Goal: Check status: Check status

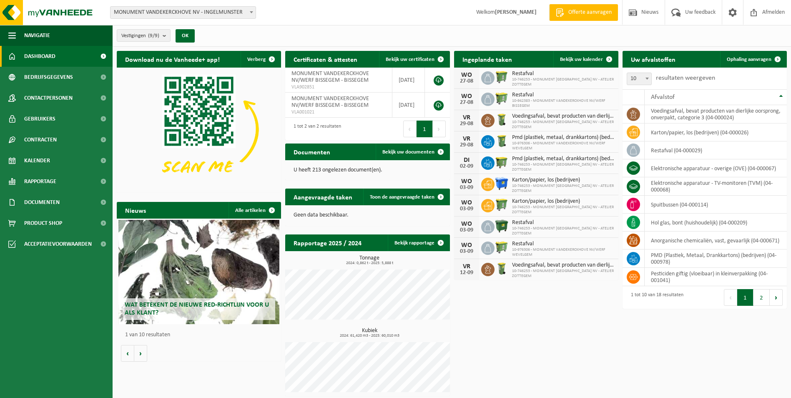
click at [251, 12] on b at bounding box center [251, 12] width 3 height 2
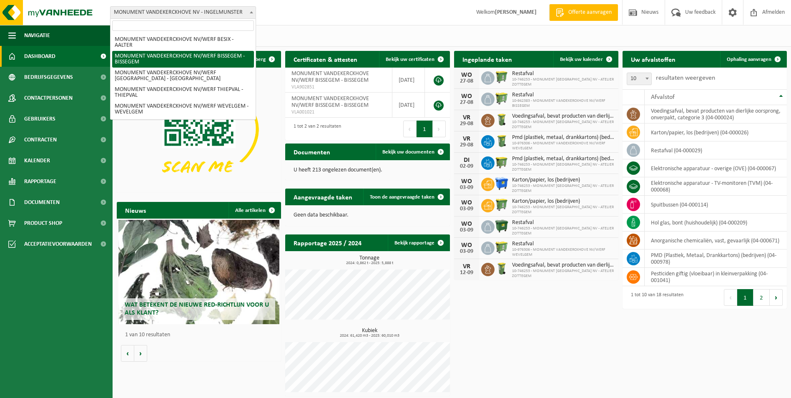
scroll to position [19, 0]
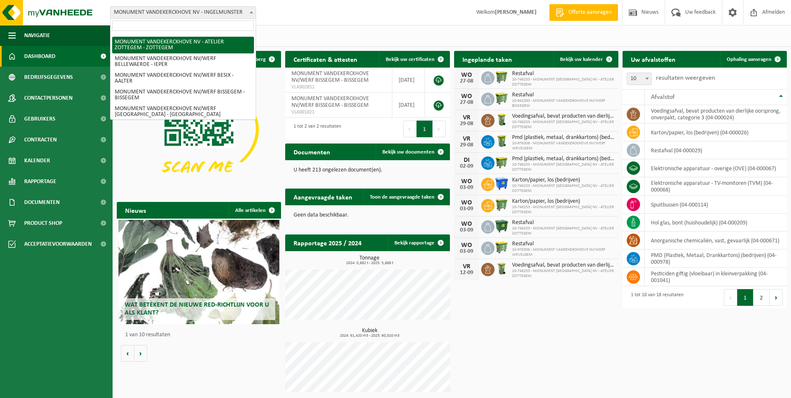
select select "6366"
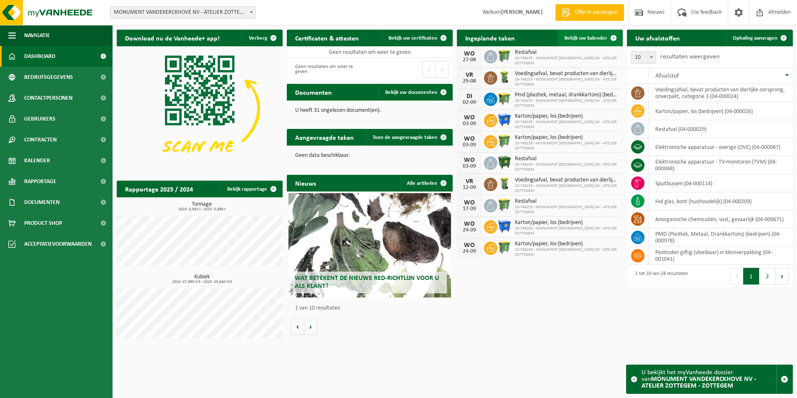
click at [590, 37] on span "Bekijk uw kalender" at bounding box center [586, 37] width 43 height 5
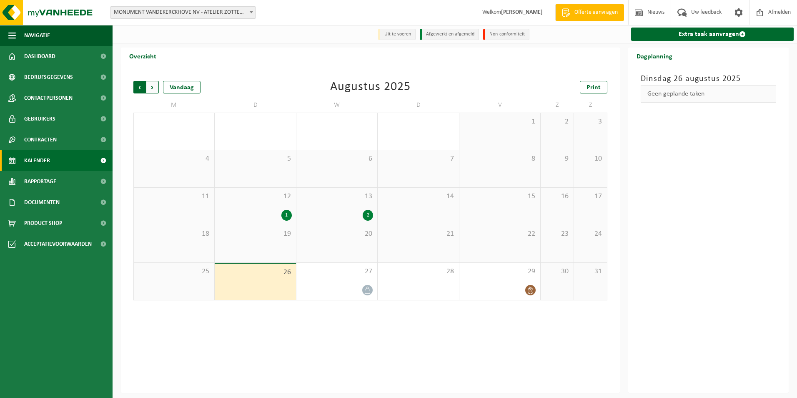
click at [153, 86] on span "Volgende" at bounding box center [152, 87] width 13 height 13
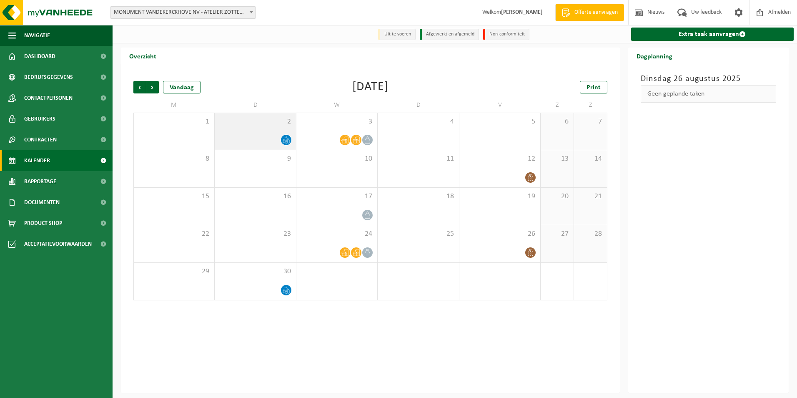
click at [285, 141] on icon at bounding box center [286, 139] width 7 height 7
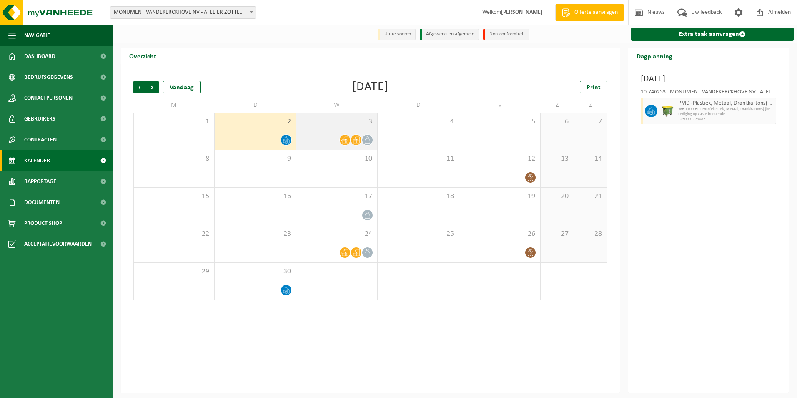
click at [347, 139] on icon at bounding box center [345, 139] width 7 height 7
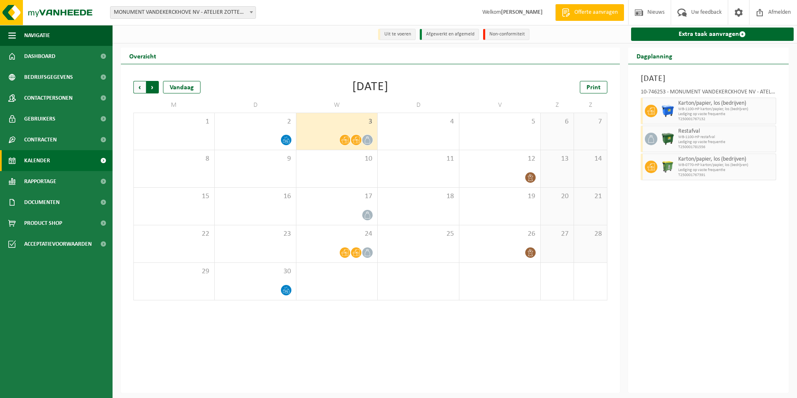
click at [141, 90] on span "Vorige" at bounding box center [139, 87] width 13 height 13
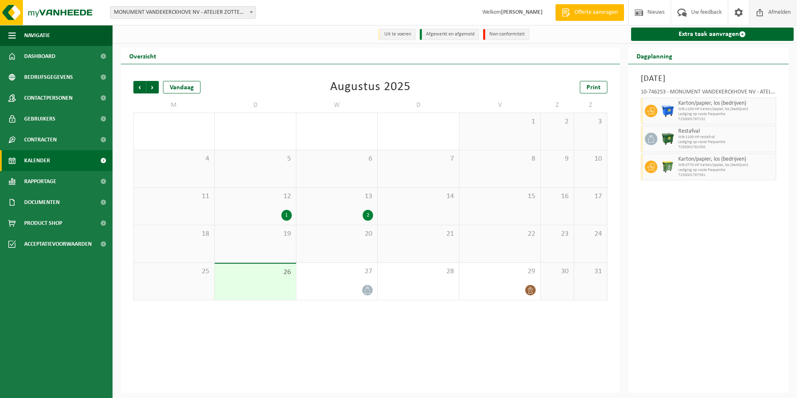
click at [781, 9] on span "Afmelden" at bounding box center [780, 12] width 27 height 25
